Goal: Task Accomplishment & Management: Manage account settings

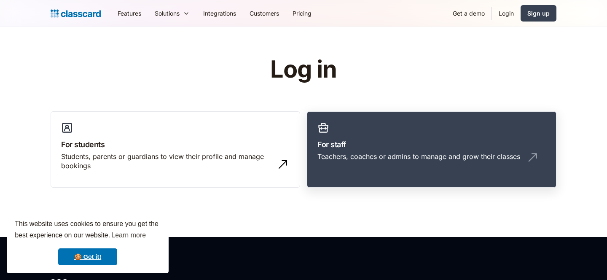
click at [369, 154] on div "Teachers, coaches or admins to manage and grow their classes" at bounding box center [418, 156] width 203 height 9
